Goal: Task Accomplishment & Management: Complete application form

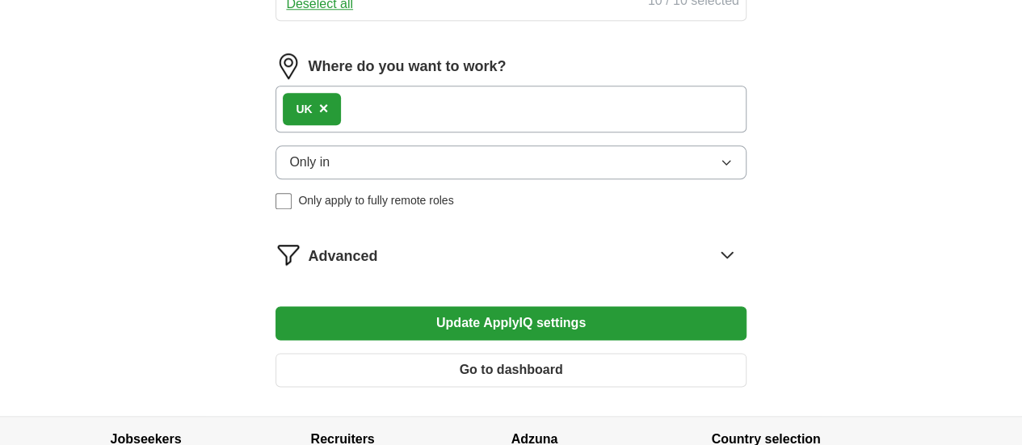
click at [432, 133] on div "UK ×" at bounding box center [511, 109] width 470 height 47
click at [329, 117] on span "×" at bounding box center [324, 108] width 10 height 18
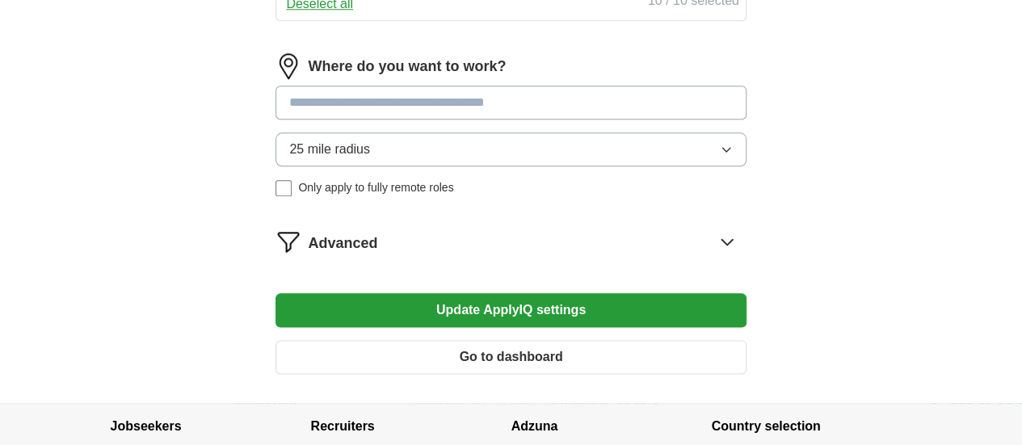
click at [364, 120] on input at bounding box center [511, 103] width 470 height 34
type input "*"
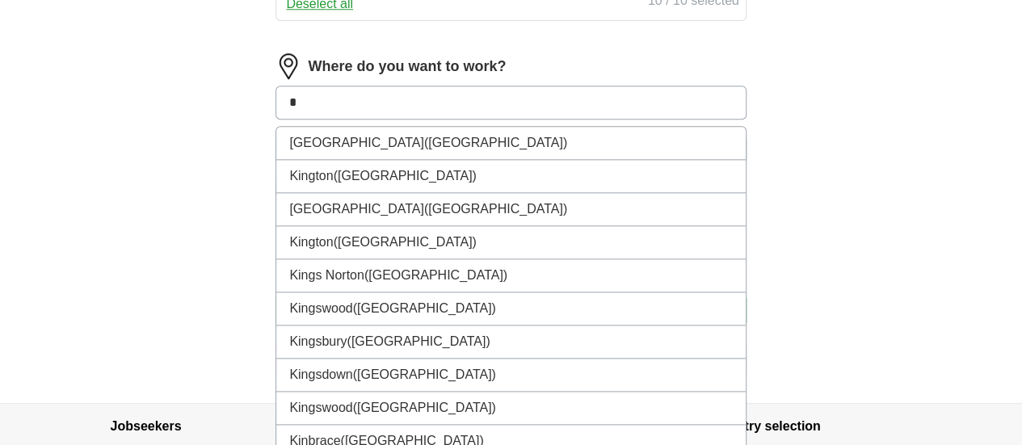
type input "**"
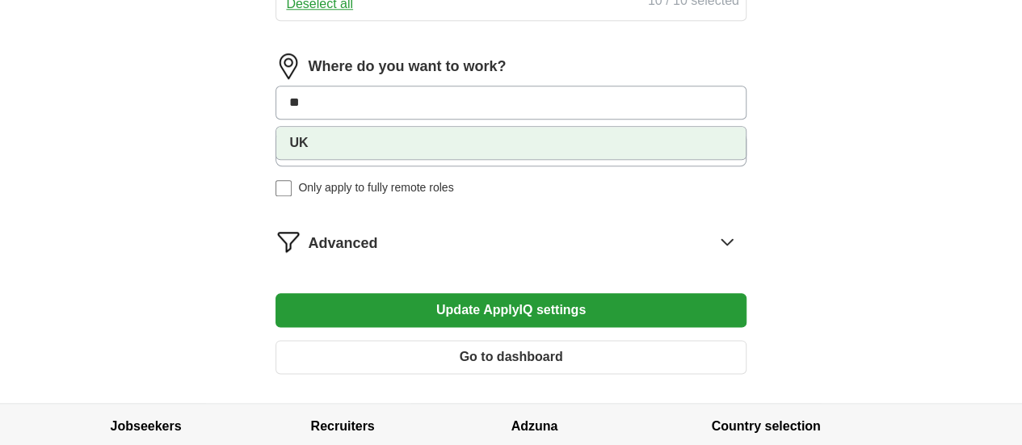
click at [391, 159] on li "UK" at bounding box center [510, 143] width 469 height 32
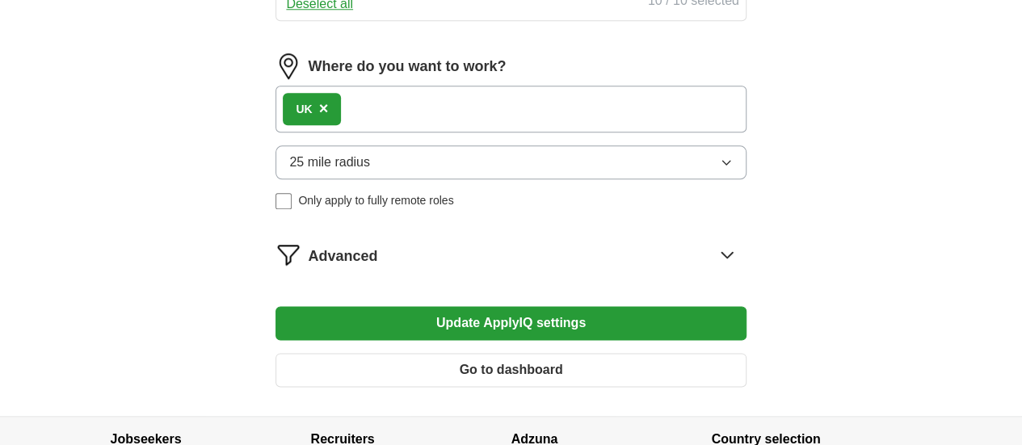
click at [425, 133] on div "UK ×" at bounding box center [511, 109] width 470 height 47
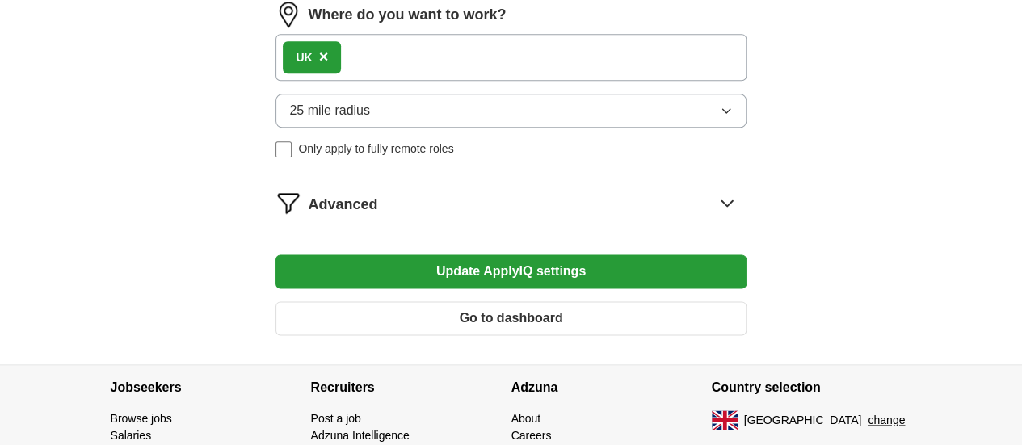
scroll to position [912, 0]
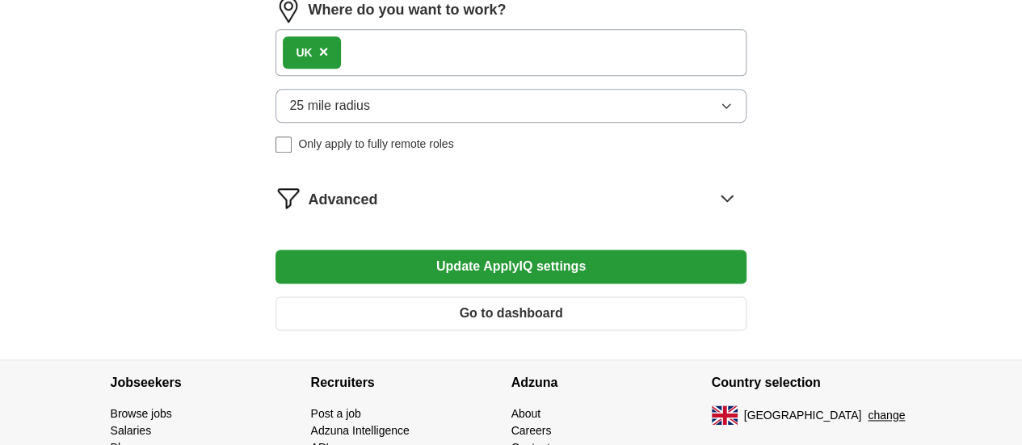
click at [444, 123] on button "25 mile radius" at bounding box center [511, 106] width 470 height 34
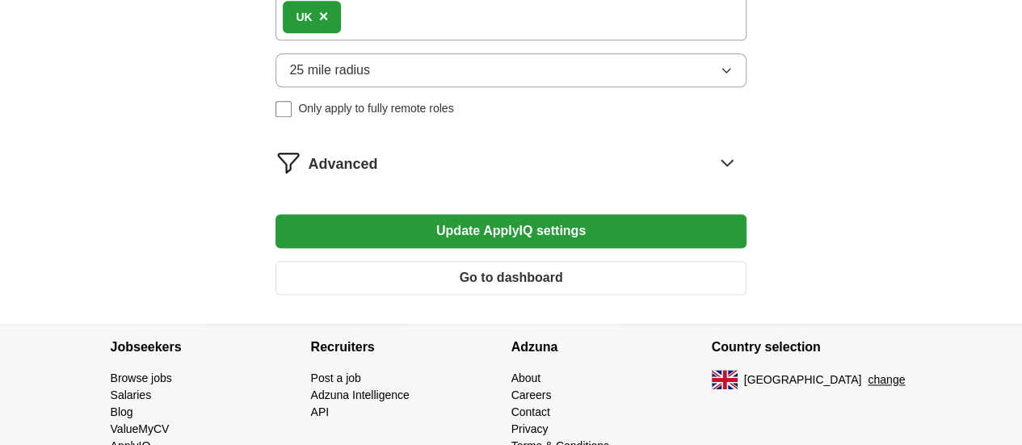
scroll to position [950, 0]
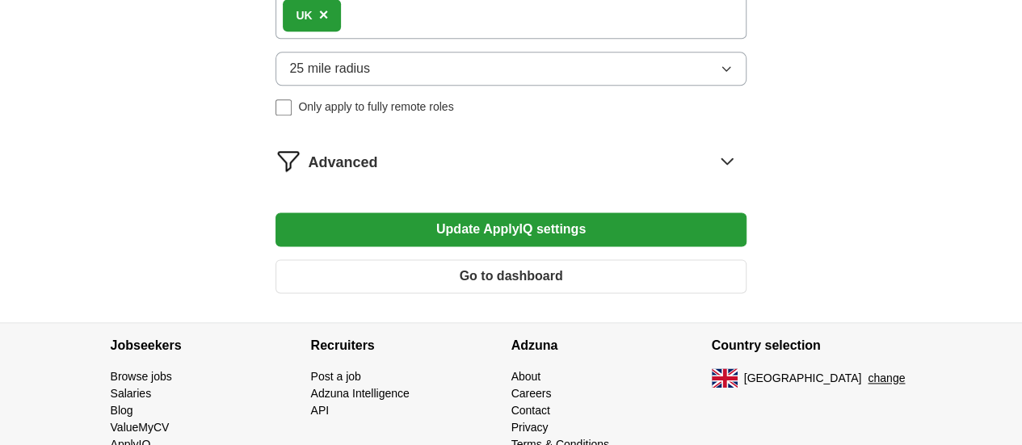
click at [453, 174] on div "Advanced" at bounding box center [527, 161] width 438 height 26
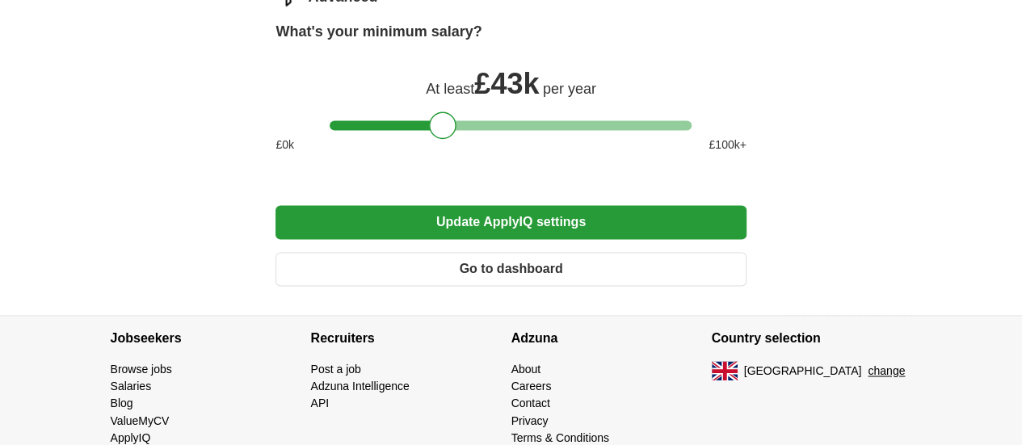
scroll to position [1116, 0]
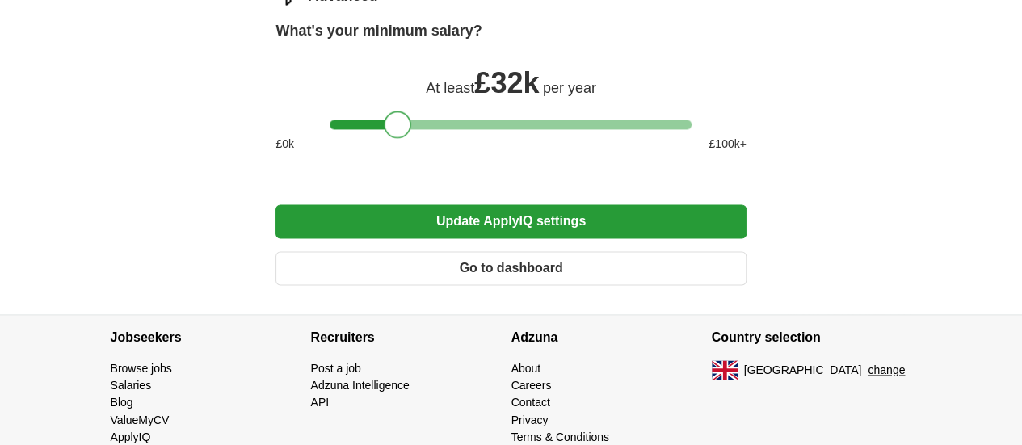
drag, startPoint x: 436, startPoint y: 197, endPoint x: 390, endPoint y: 209, distance: 46.7
click at [390, 138] on div at bounding box center [397, 124] width 27 height 27
click at [503, 238] on button "Update ApplyIQ settings" at bounding box center [511, 221] width 470 height 34
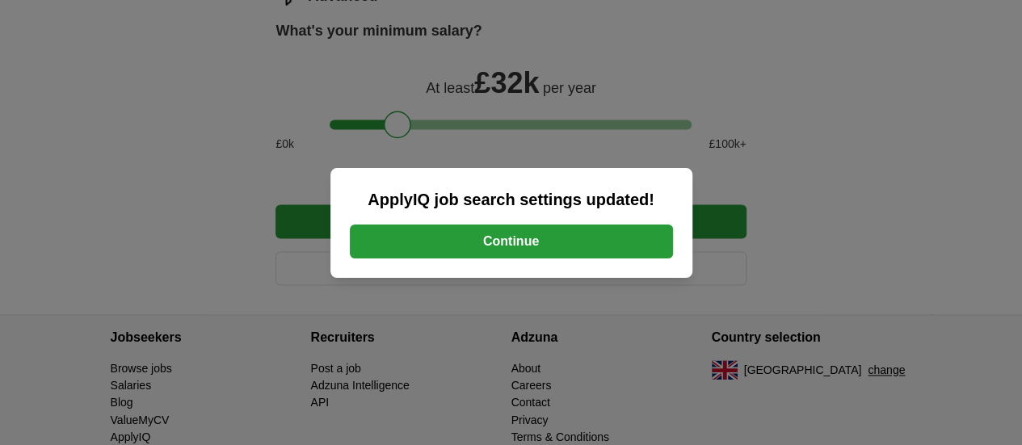
click at [457, 235] on button "Continue" at bounding box center [511, 242] width 323 height 34
